Goal: Transaction & Acquisition: Register for event/course

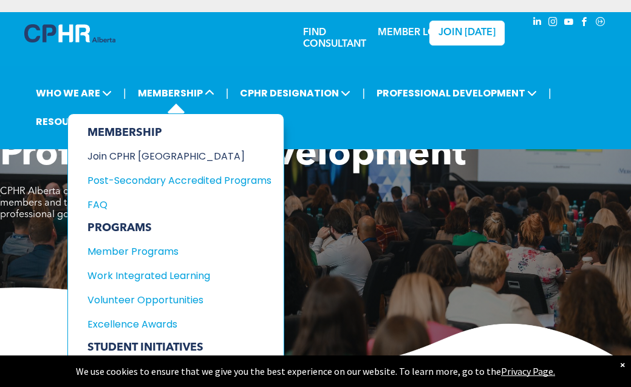
click at [165, 157] on div "Join CPHR [GEOGRAPHIC_DATA]" at bounding box center [170, 156] width 166 height 15
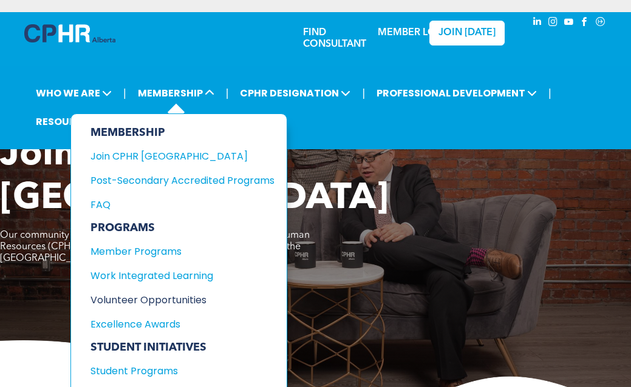
click at [188, 301] on div "Volunteer Opportunities" at bounding box center [173, 300] width 166 height 15
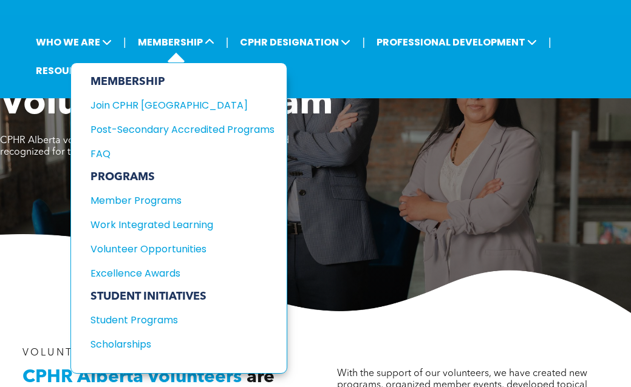
scroll to position [70, 0]
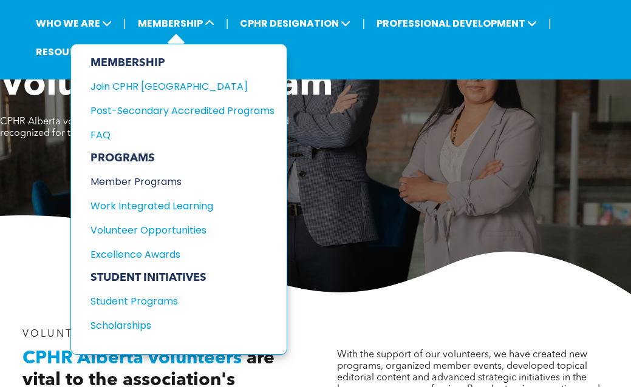
click at [163, 183] on div "Member Programs" at bounding box center [173, 181] width 166 height 15
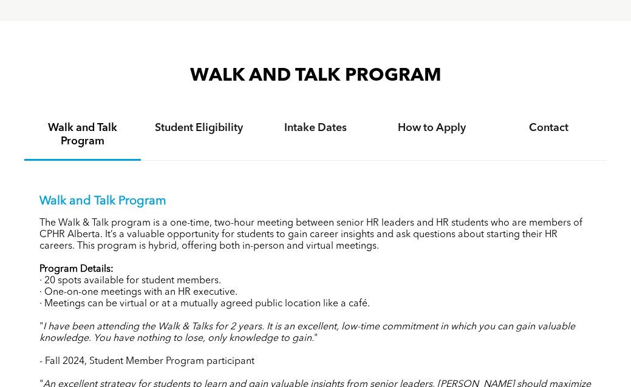
scroll to position [1193, 0]
click at [308, 143] on div "Intake Dates" at bounding box center [315, 136] width 117 height 50
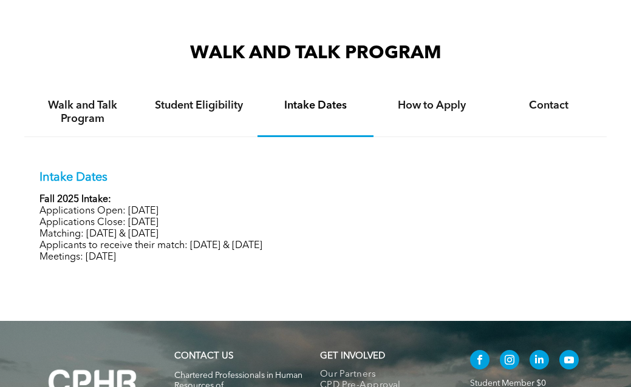
scroll to position [1216, 0]
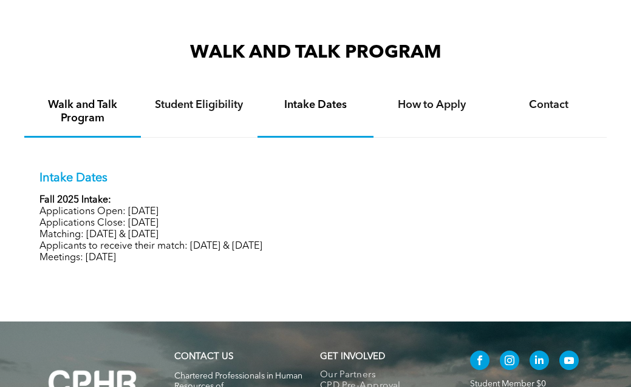
click at [69, 112] on h4 "Walk and Talk Program" at bounding box center [82, 111] width 95 height 27
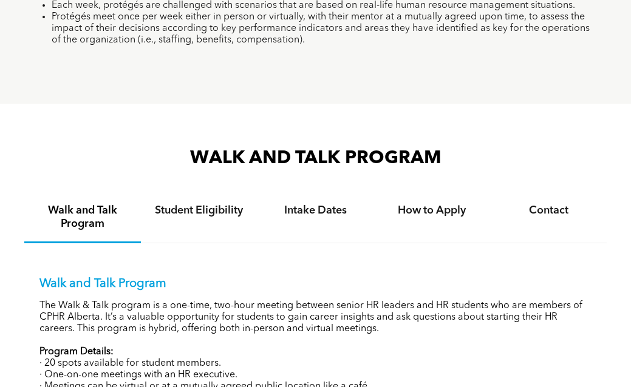
scroll to position [1208, 0]
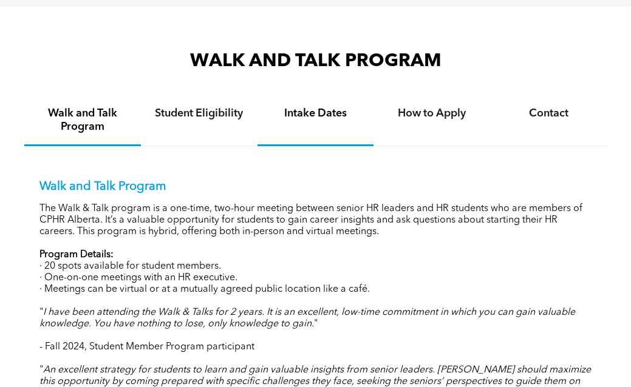
click at [316, 114] on h4 "Intake Dates" at bounding box center [315, 113] width 95 height 13
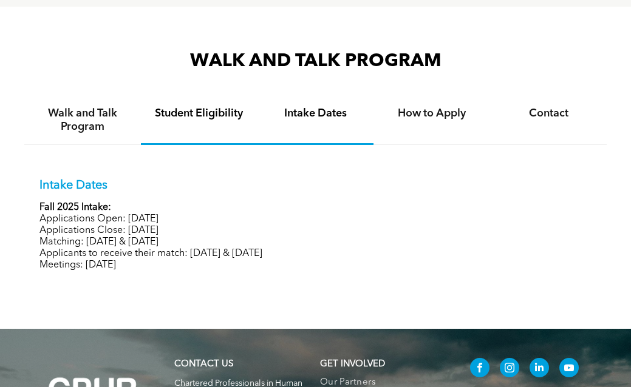
click at [194, 117] on h4 "Student Eligibility" at bounding box center [199, 113] width 95 height 13
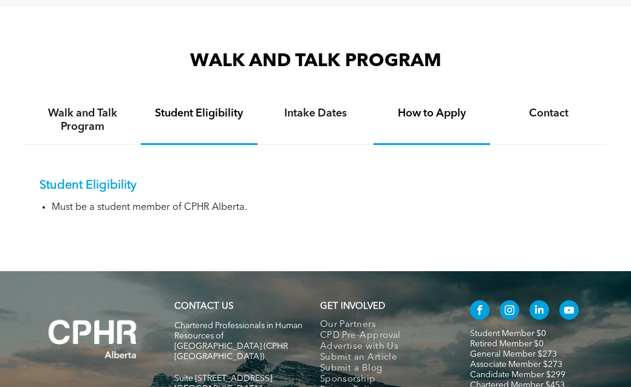
click at [414, 115] on h4 "How to Apply" at bounding box center [431, 113] width 95 height 13
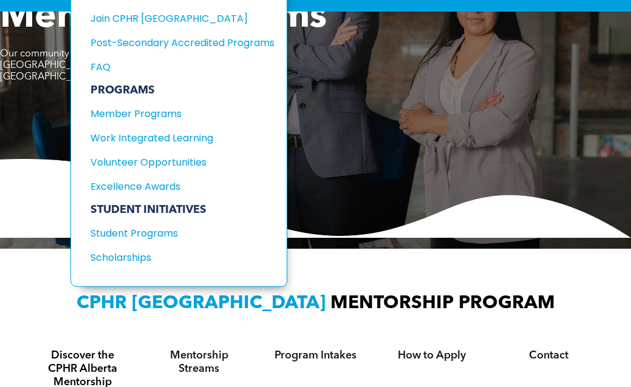
scroll to position [140, 0]
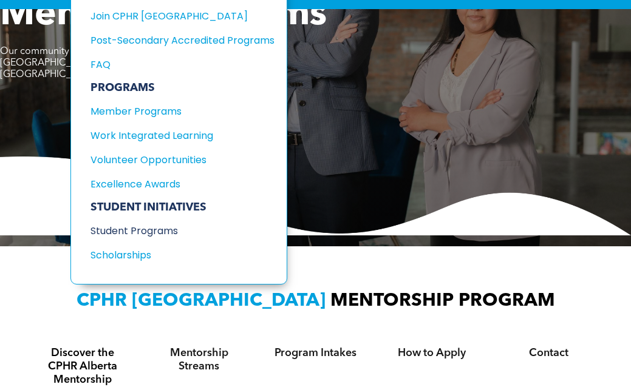
click at [154, 233] on div "Student Programs" at bounding box center [173, 230] width 166 height 15
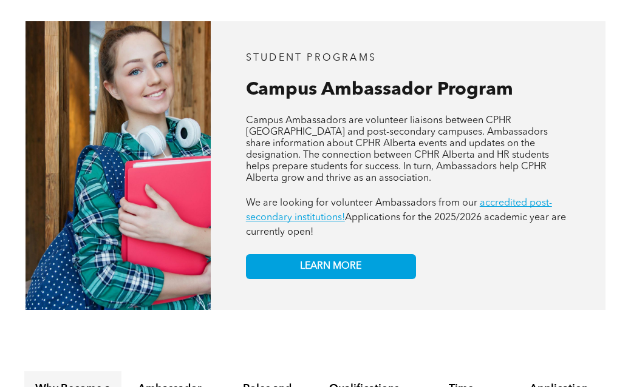
scroll to position [862, 0]
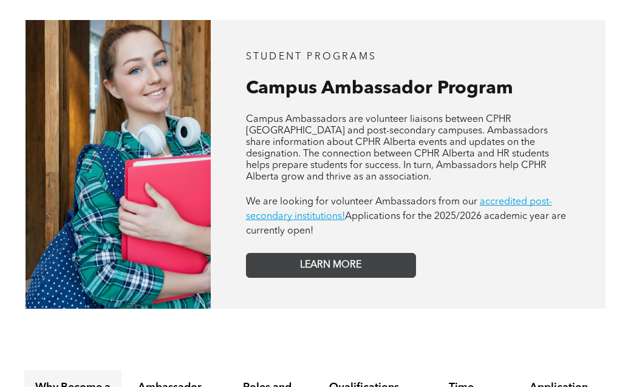
click at [337, 260] on span "LEARN MORE" at bounding box center [330, 266] width 61 height 12
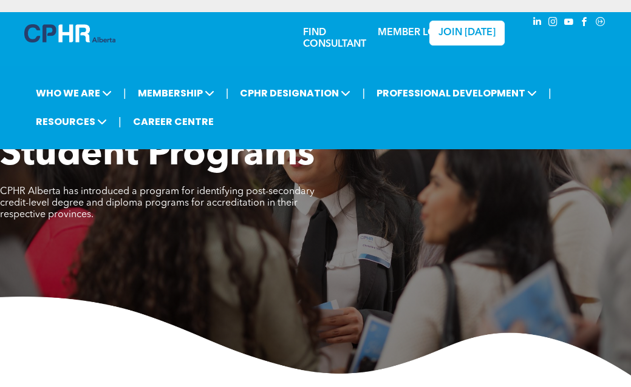
scroll to position [0, 0]
click at [180, 123] on link "CAREER CENTRE" at bounding box center [173, 122] width 88 height 22
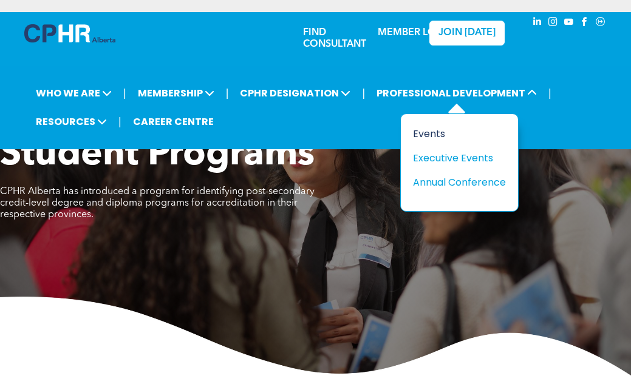
click at [417, 133] on div "Events" at bounding box center [455, 133] width 84 height 15
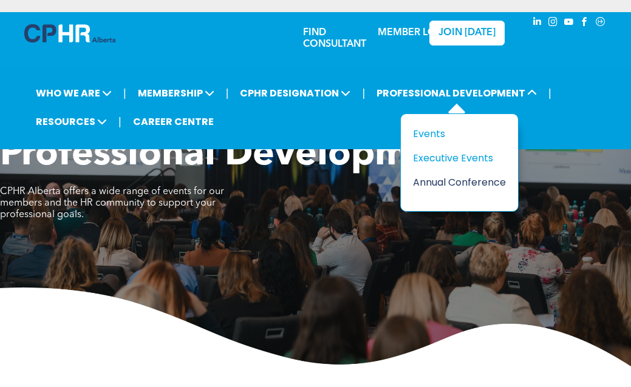
click at [475, 182] on div "Annual Conference" at bounding box center [455, 182] width 84 height 15
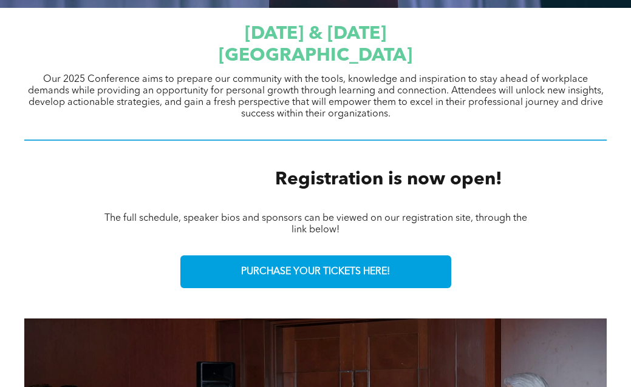
scroll to position [514, 0]
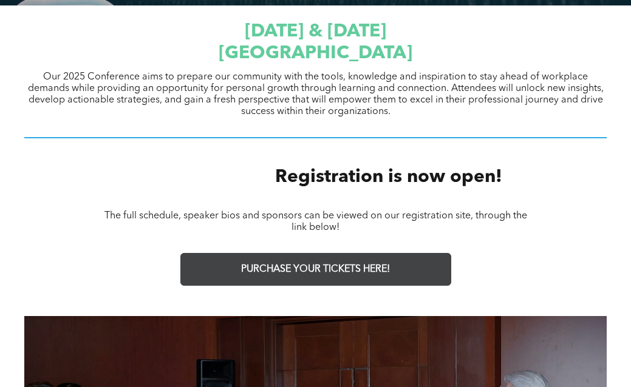
click at [316, 268] on span "PURCHASE YOUR TICKETS HERE!" at bounding box center [315, 270] width 149 height 12
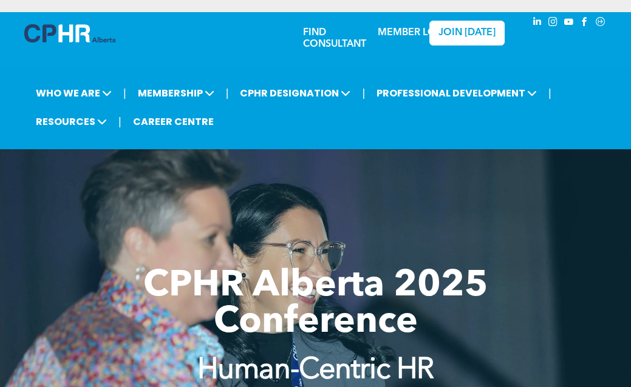
scroll to position [0, 0]
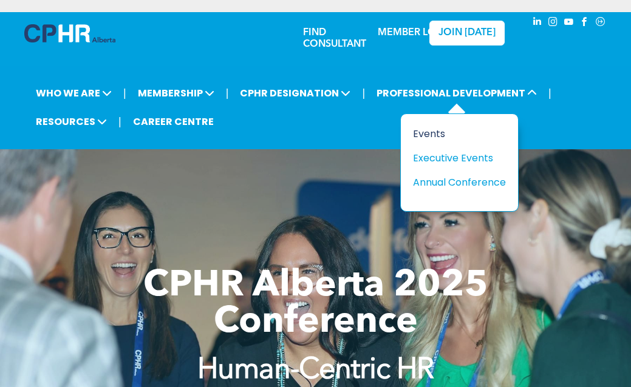
click at [432, 132] on div "Events" at bounding box center [455, 133] width 84 height 15
